Goal: Information Seeking & Learning: Compare options

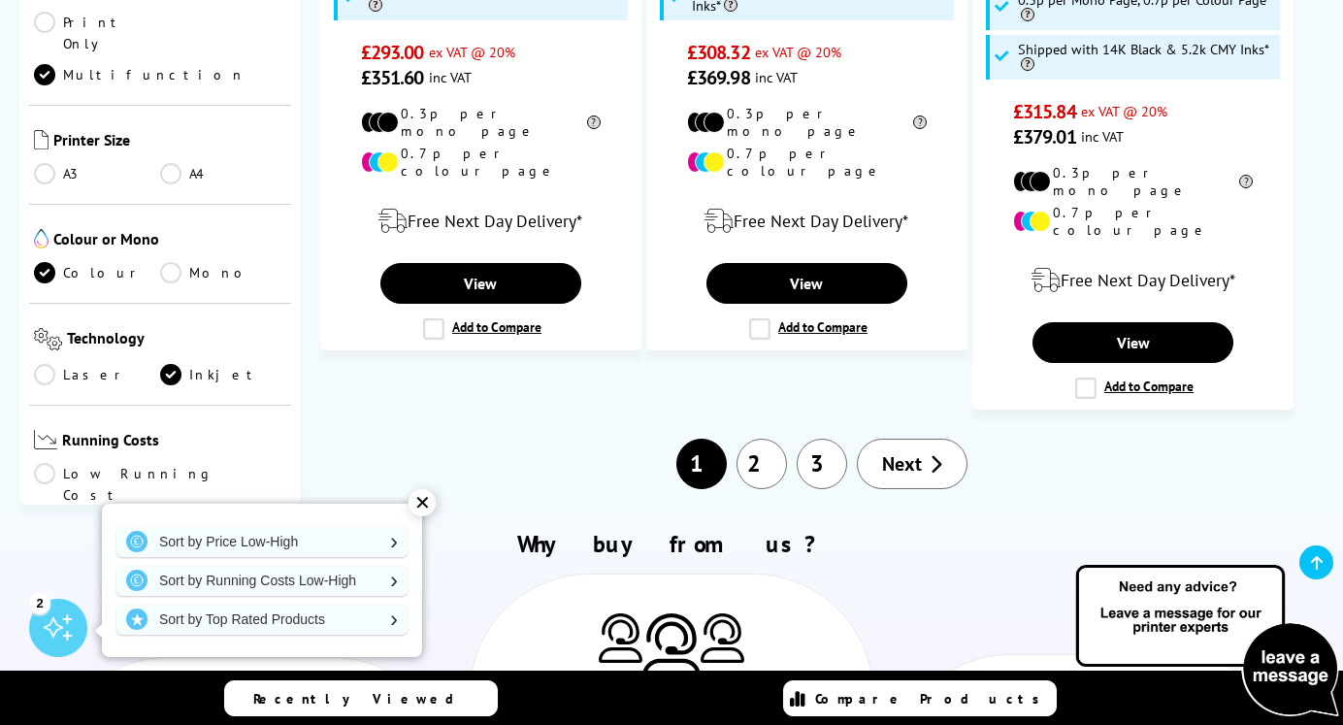
scroll to position [3475, 0]
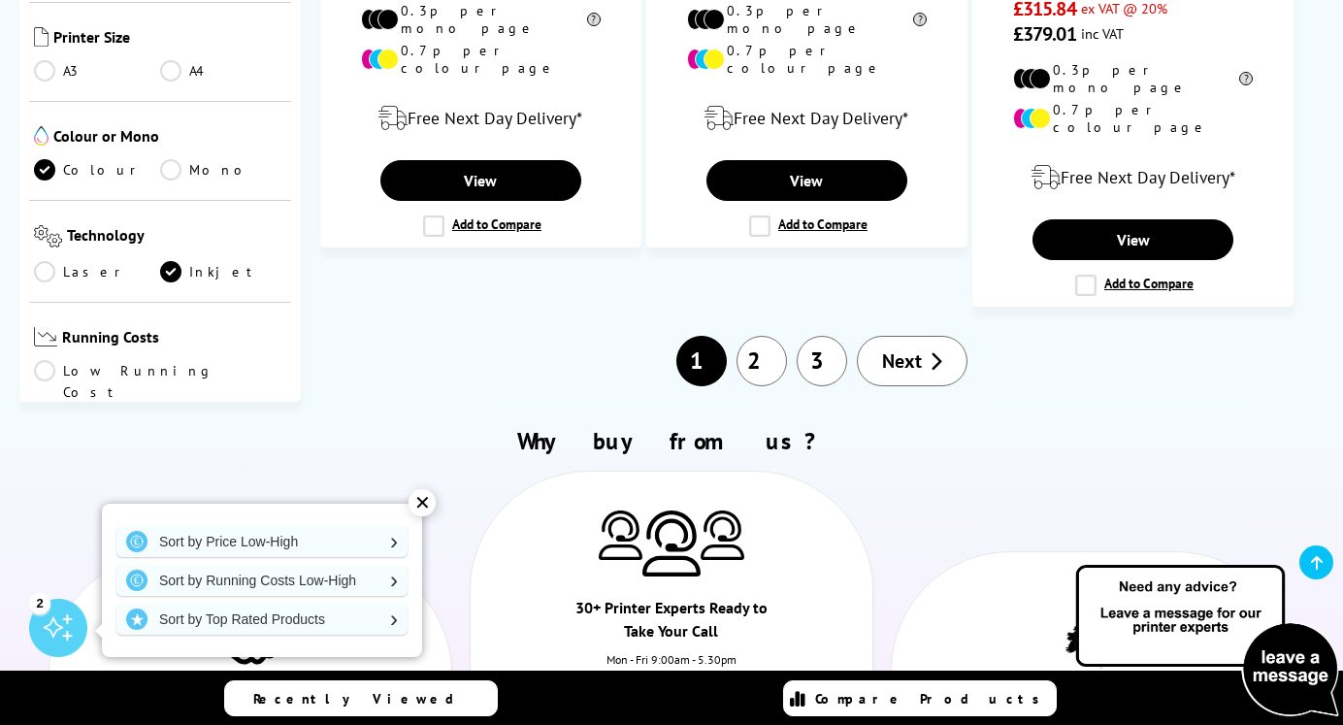
click at [765, 336] on link "2" at bounding box center [761, 361] width 50 height 50
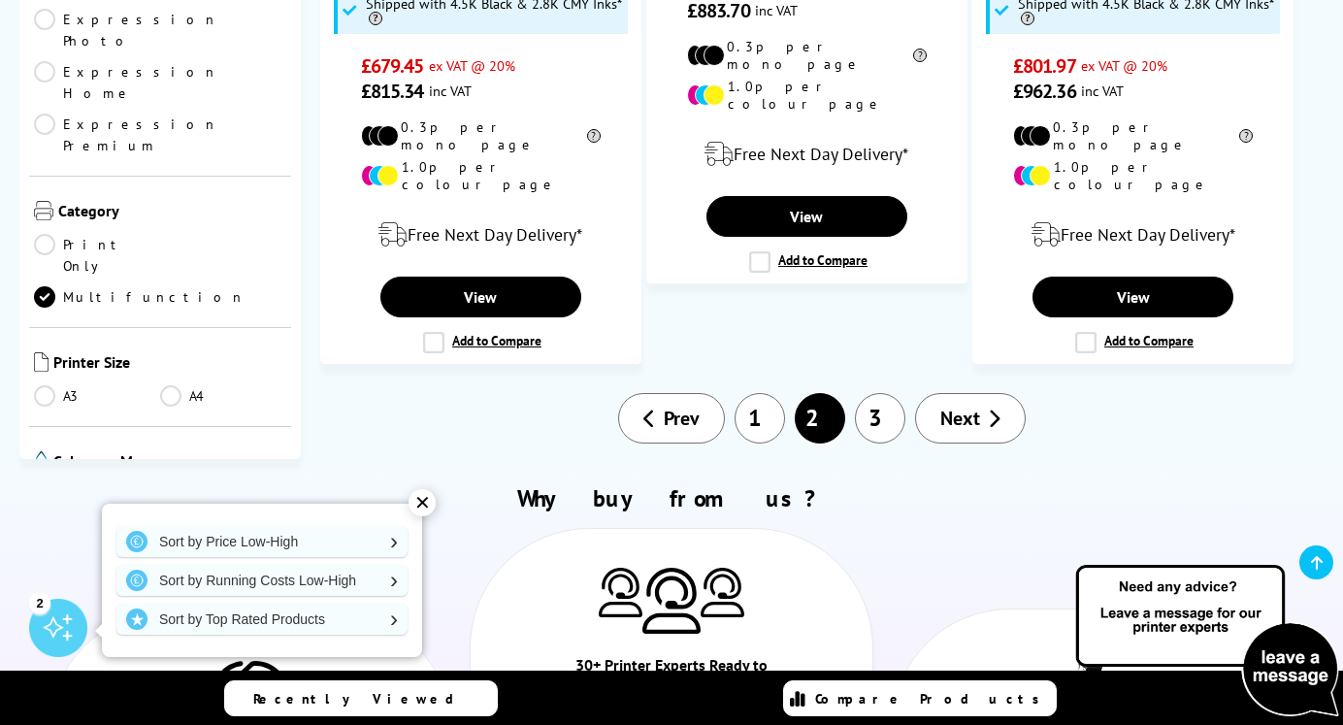
scroll to position [3257, 0]
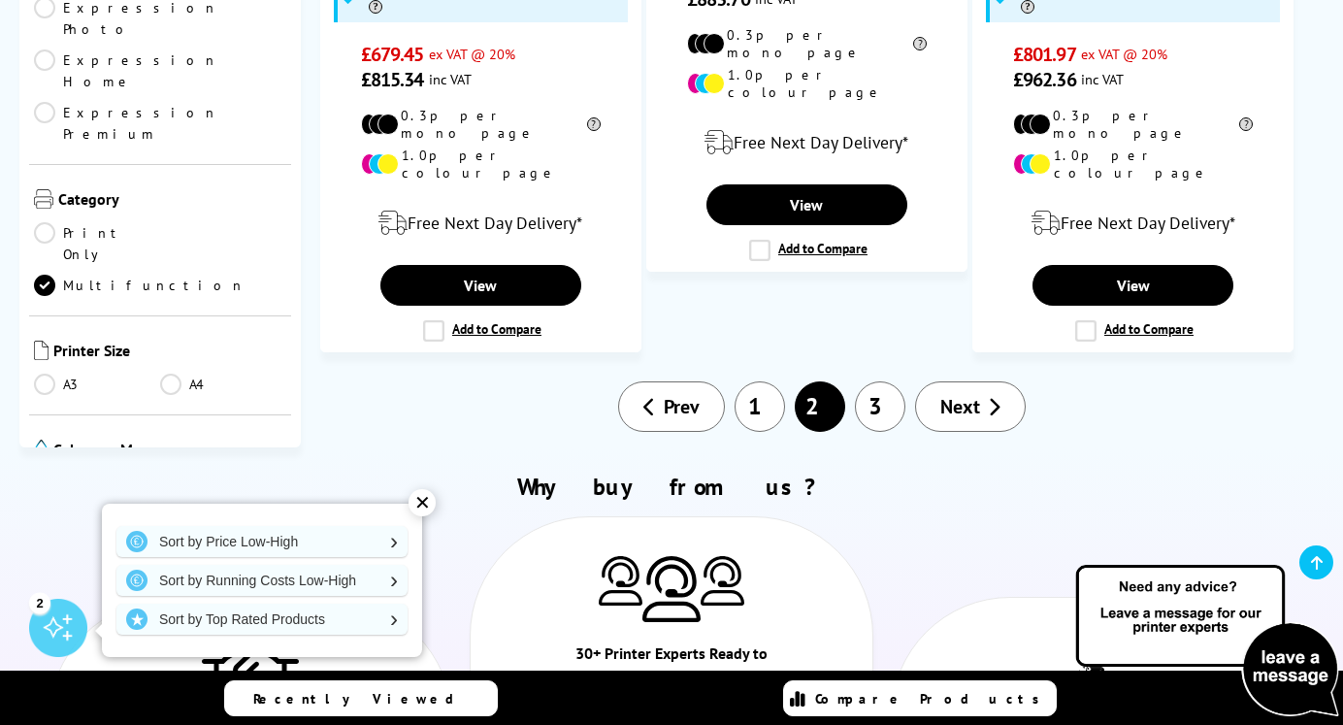
click at [870, 381] on link "3" at bounding box center [880, 406] width 50 height 50
